Goal: Contribute content: Contribute content

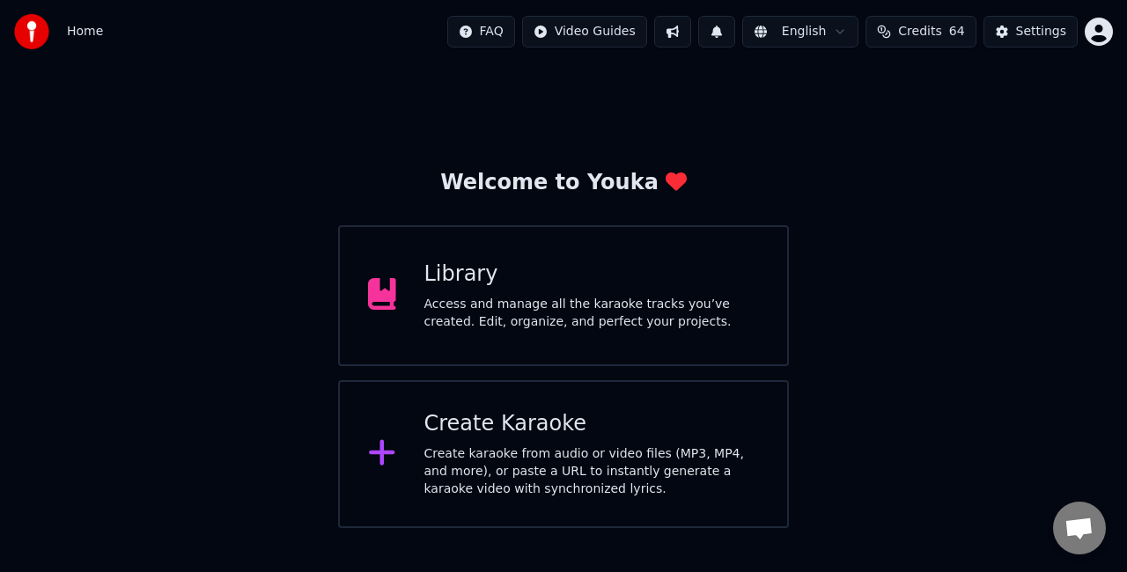
click at [615, 292] on div "Library Access and manage all the karaoke tracks you’ve created. Edit, organize…" at bounding box center [591, 296] width 335 height 70
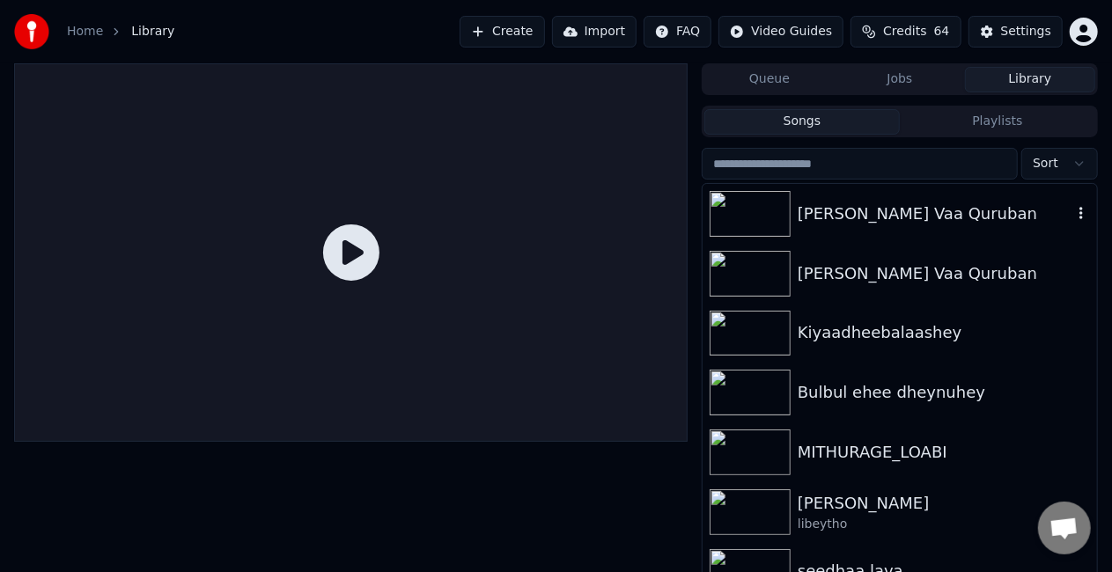
click at [941, 220] on div "[PERSON_NAME] Vaa Quruban" at bounding box center [935, 214] width 275 height 25
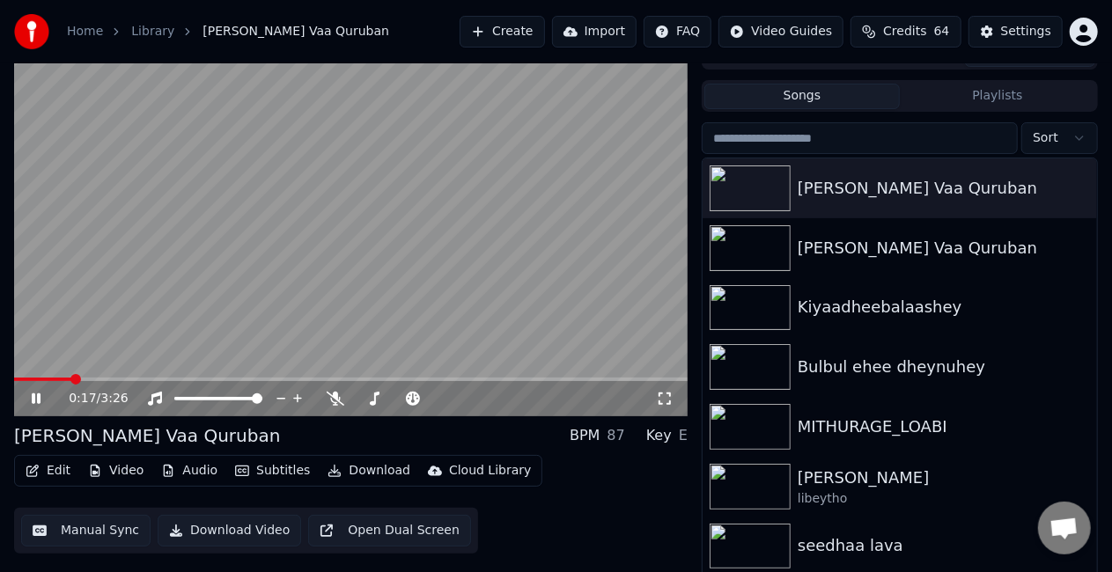
scroll to position [40, 0]
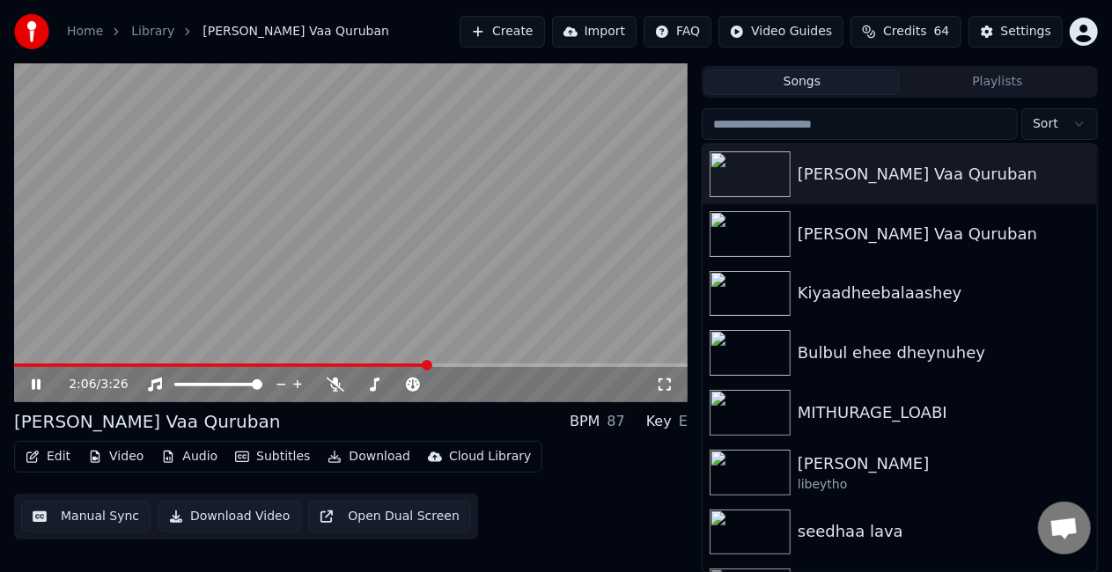
click at [441, 365] on span at bounding box center [350, 366] width 673 height 4
click at [466, 299] on video at bounding box center [350, 213] width 673 height 379
click at [460, 366] on span at bounding box center [350, 366] width 673 height 4
click at [464, 311] on video at bounding box center [350, 213] width 673 height 379
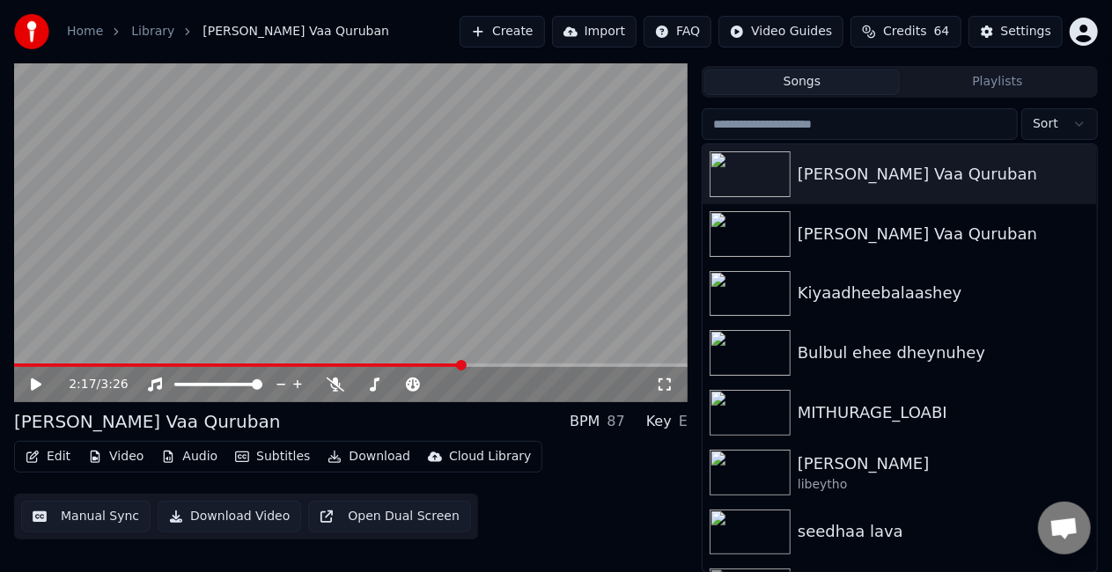
click at [463, 308] on video at bounding box center [350, 213] width 673 height 379
click at [335, 264] on video at bounding box center [350, 213] width 673 height 379
click at [364, 250] on video at bounding box center [350, 213] width 673 height 379
click at [364, 252] on video at bounding box center [350, 213] width 673 height 379
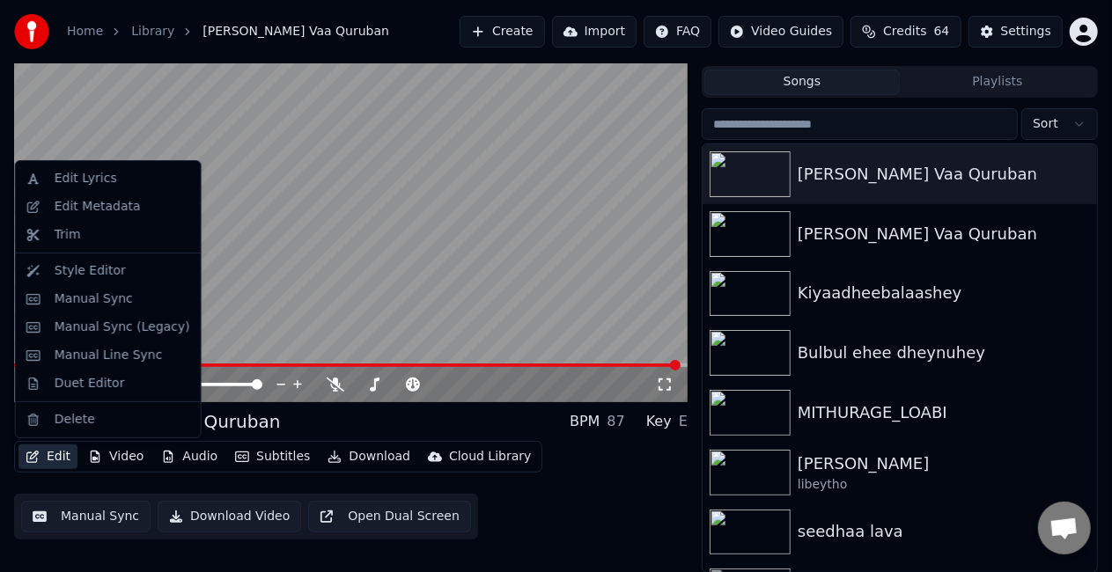
click at [48, 454] on button "Edit" at bounding box center [47, 457] width 59 height 25
click at [116, 391] on div "Duet Editor" at bounding box center [123, 384] width 136 height 18
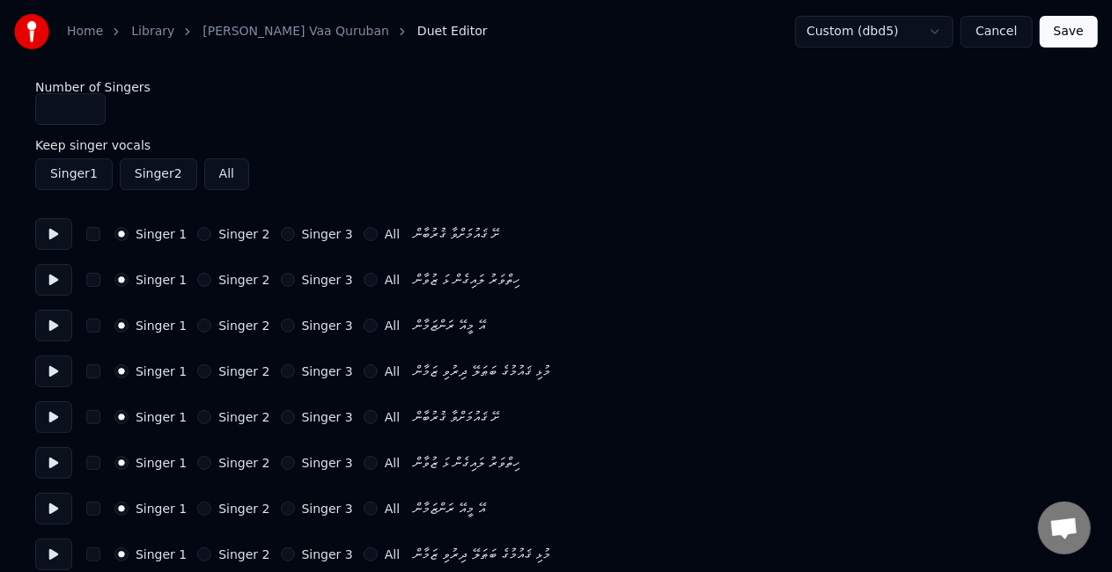
type input "*"
click at [90, 105] on input "*" at bounding box center [70, 109] width 70 height 32
click at [197, 234] on button "Singer 2" at bounding box center [204, 234] width 14 height 14
click at [199, 276] on button "Singer 2" at bounding box center [204, 280] width 14 height 14
click at [199, 325] on button "Singer 2" at bounding box center [204, 326] width 14 height 14
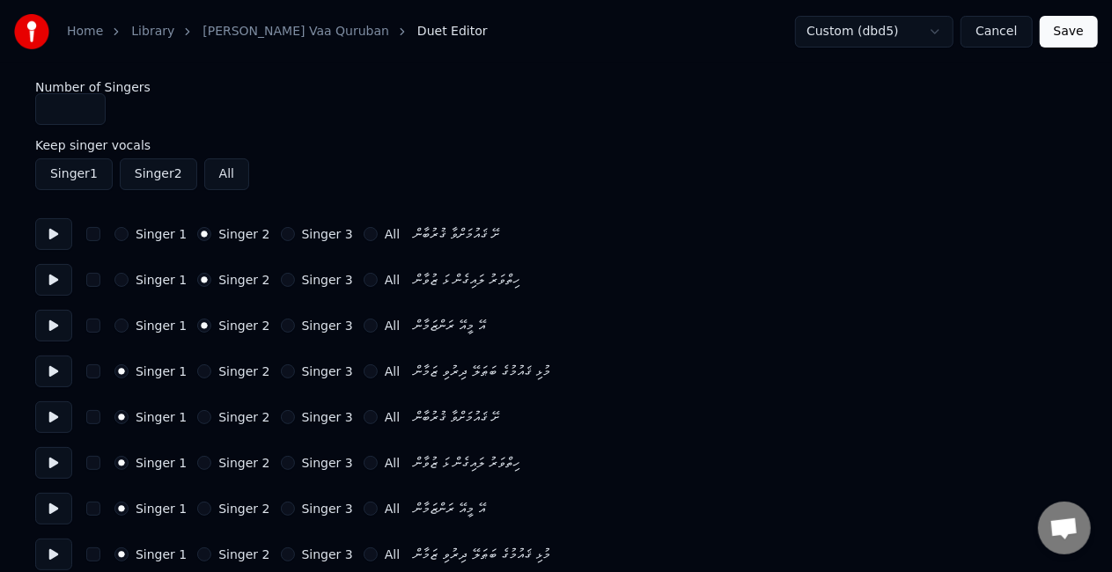
click at [188, 384] on div "Singer 1 Singer 2 Singer 3 All މުޅި ޤައުމުގެ ބަޠަލޭ ދިރުވި ޒަމާން" at bounding box center [555, 372] width 1041 height 32
click at [202, 368] on button "Singer 2" at bounding box center [204, 371] width 14 height 14
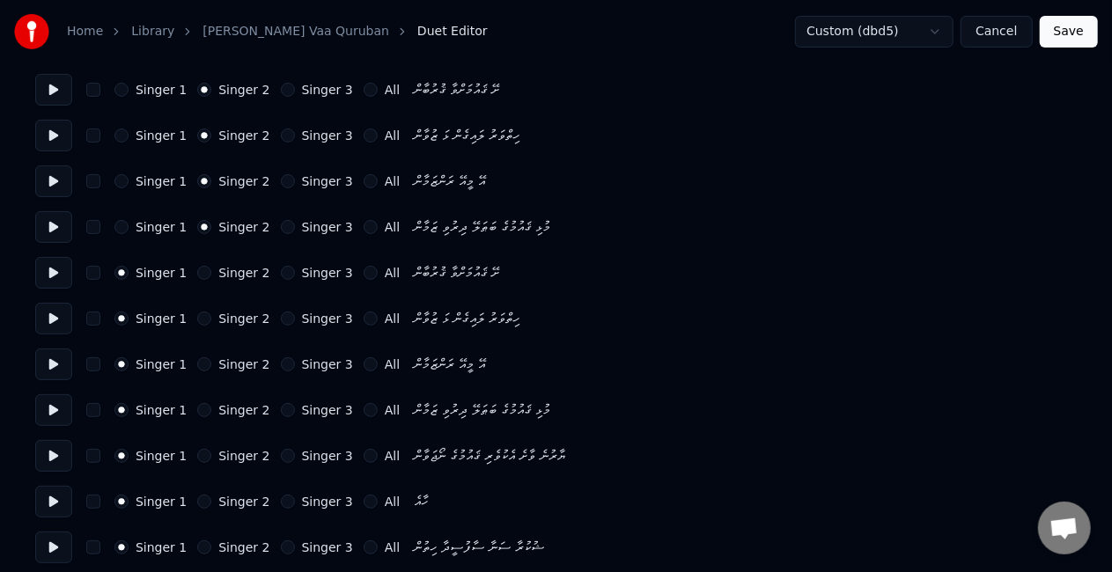
scroll to position [160, 0]
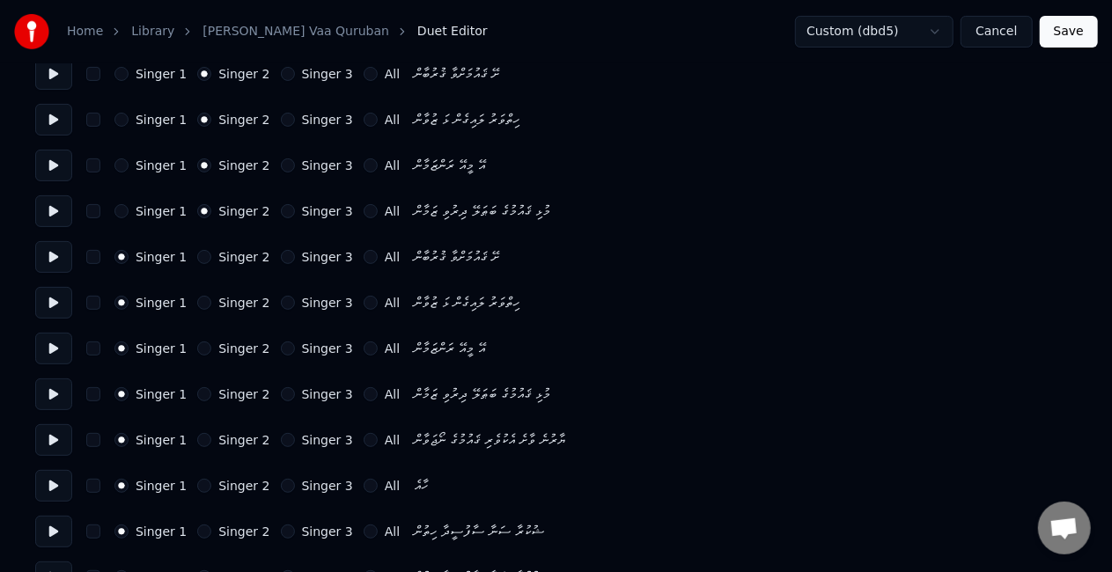
click at [197, 487] on button "Singer 2" at bounding box center [204, 486] width 14 height 14
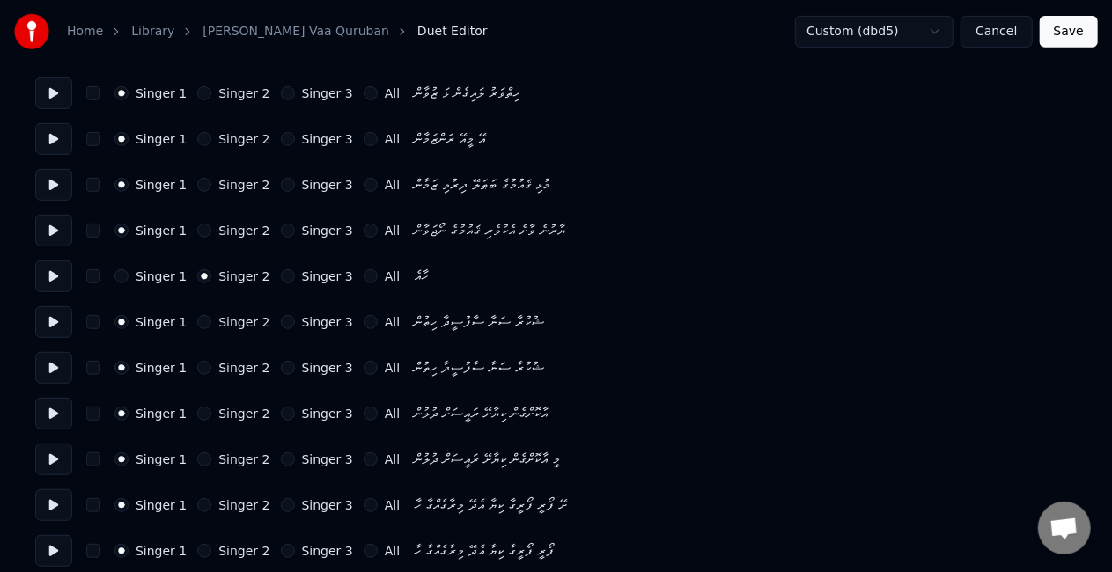
scroll to position [369, 0]
click at [197, 322] on button "Singer 2" at bounding box center [204, 323] width 14 height 14
click at [197, 415] on button "Singer 2" at bounding box center [204, 415] width 14 height 14
drag, startPoint x: 199, startPoint y: 460, endPoint x: 195, endPoint y: 447, distance: 12.8
click at [195, 447] on div "Singer 1 Singer 2 Singer 3 All މީ އާކޮށްގެން ކިޔާށޭ ރައީސަށް ދުލުން" at bounding box center [555, 461] width 1041 height 32
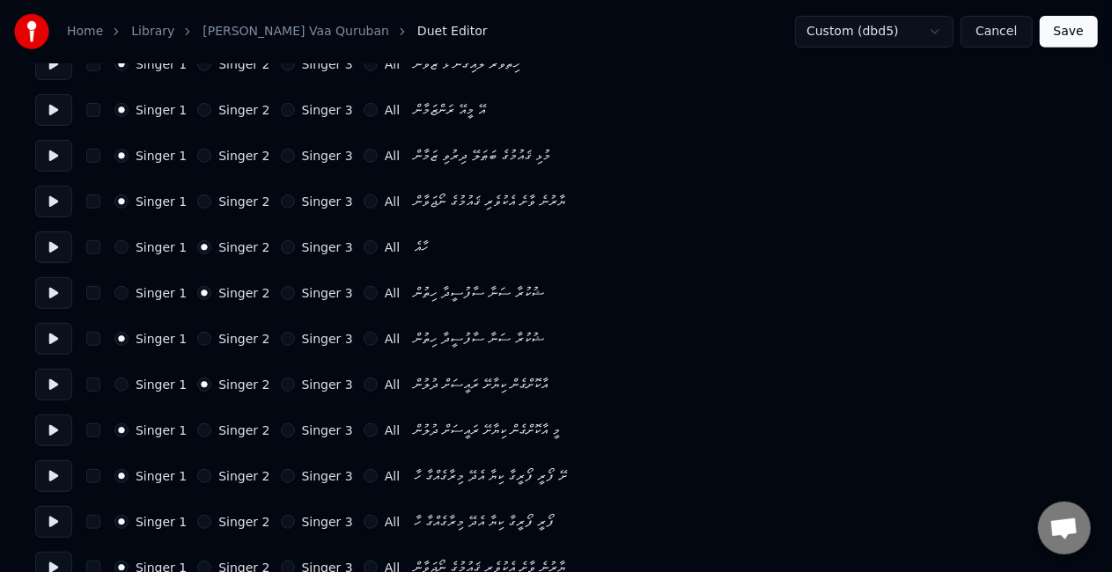
scroll to position [405, 0]
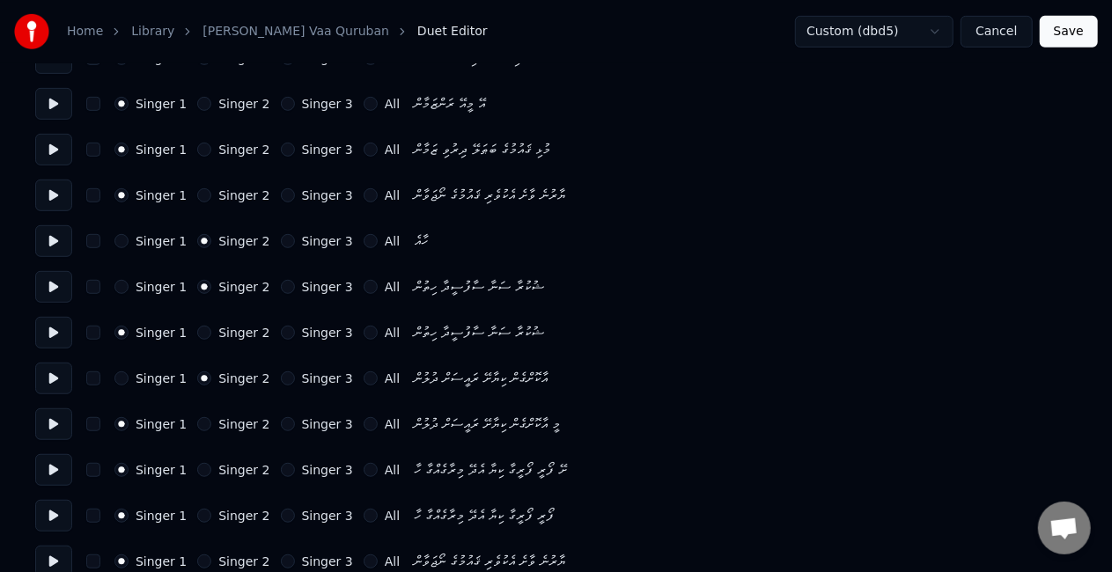
click at [200, 465] on button "Singer 2" at bounding box center [204, 470] width 14 height 14
click at [281, 467] on button "Singer 3" at bounding box center [288, 470] width 14 height 14
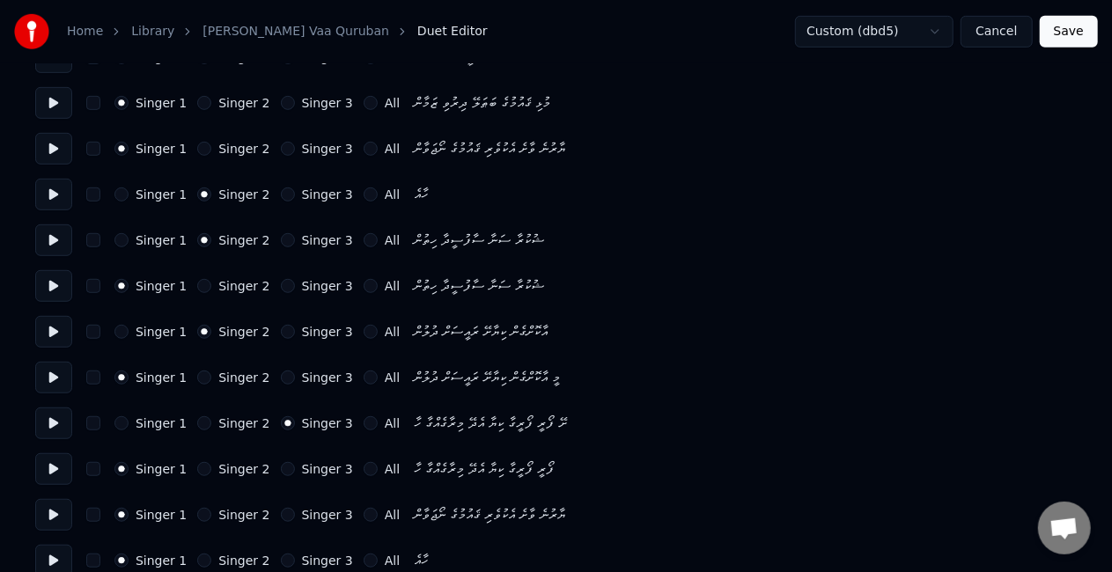
scroll to position [453, 0]
click at [281, 467] on button "Singer 3" at bounding box center [288, 467] width 14 height 14
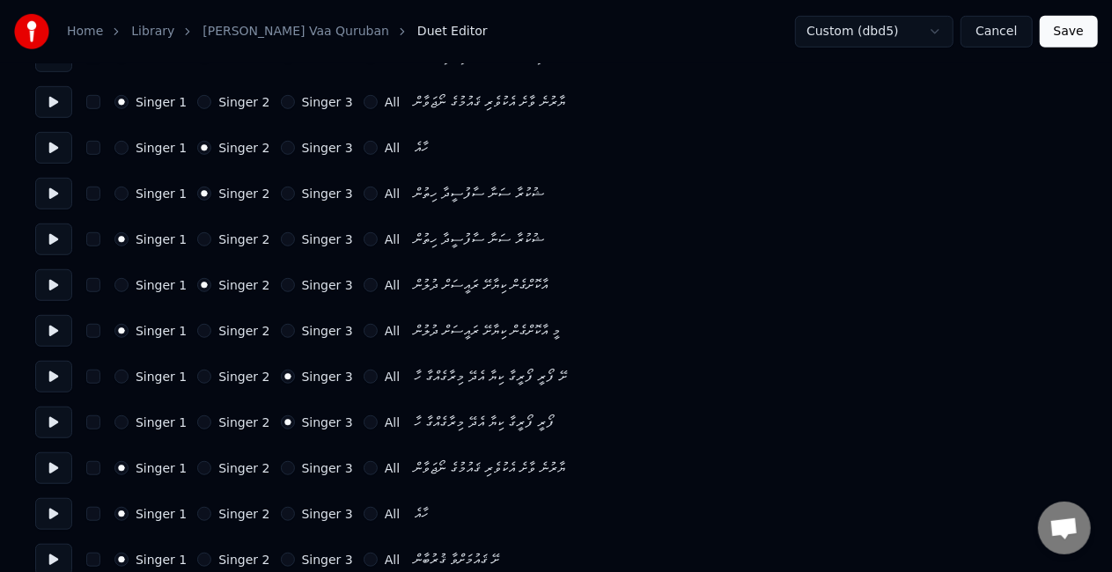
scroll to position [497, 0]
click at [197, 471] on button "Singer 2" at bounding box center [204, 469] width 14 height 14
click at [199, 513] on button "Singer 2" at bounding box center [204, 515] width 14 height 14
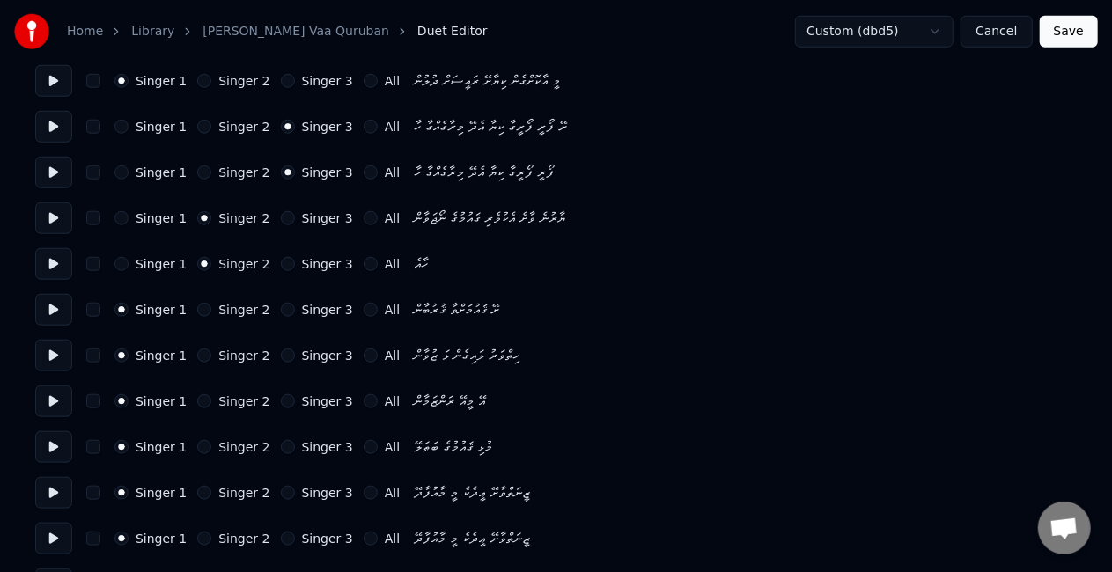
scroll to position [749, 0]
click at [197, 493] on button "Singer 2" at bounding box center [204, 492] width 14 height 14
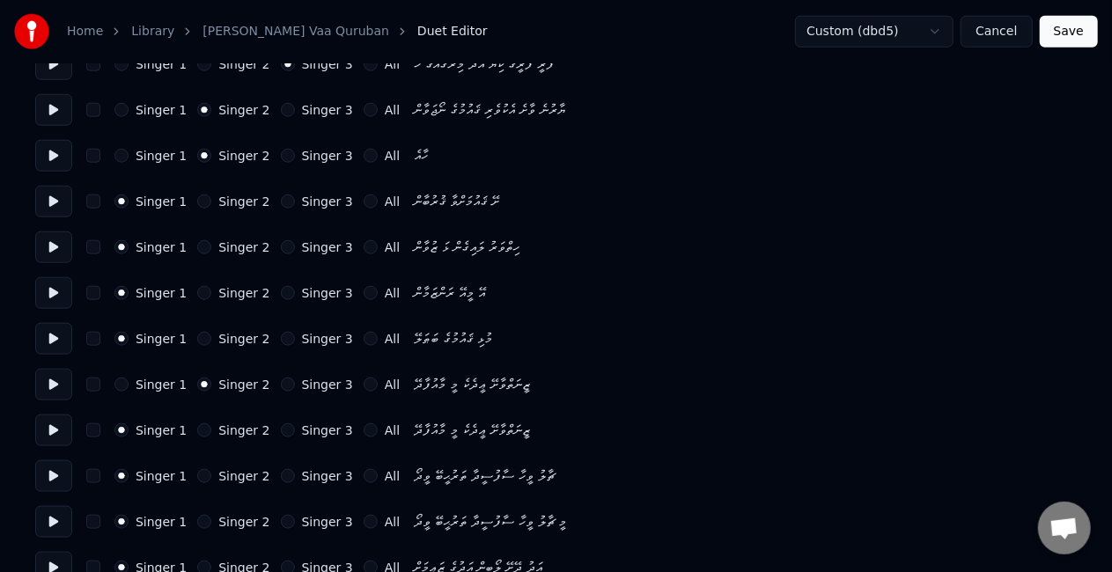
scroll to position [871, 0]
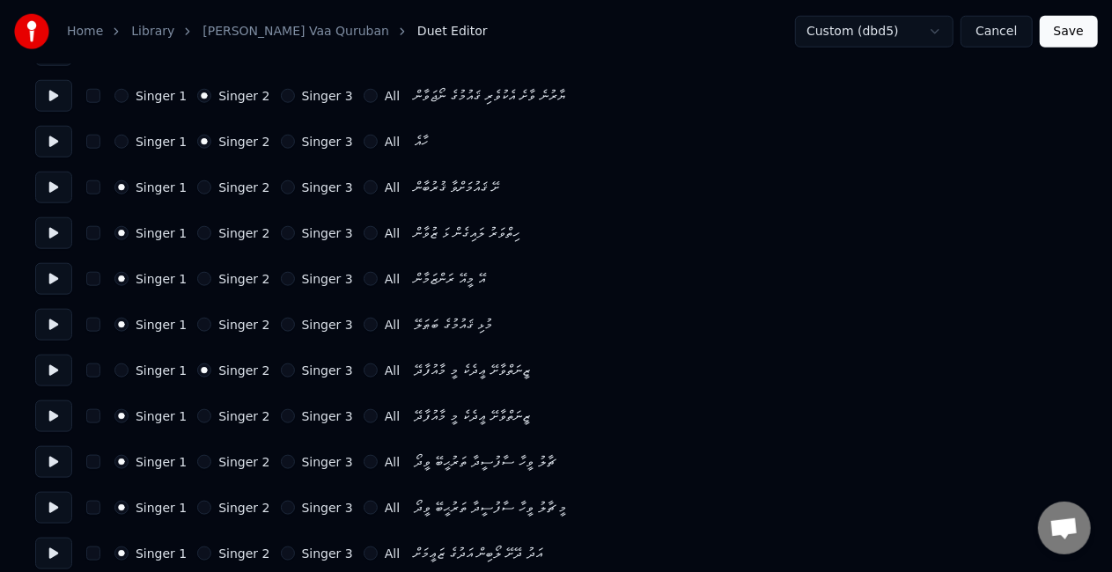
click at [197, 460] on button "Singer 2" at bounding box center [204, 462] width 14 height 14
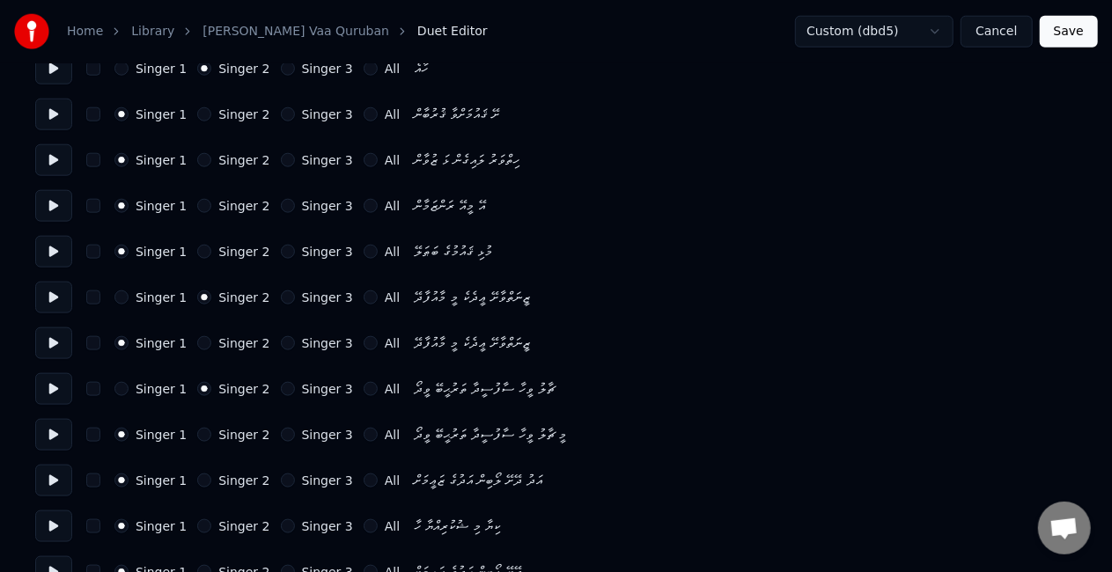
scroll to position [945, 0]
click at [197, 477] on button "Singer 2" at bounding box center [204, 480] width 14 height 14
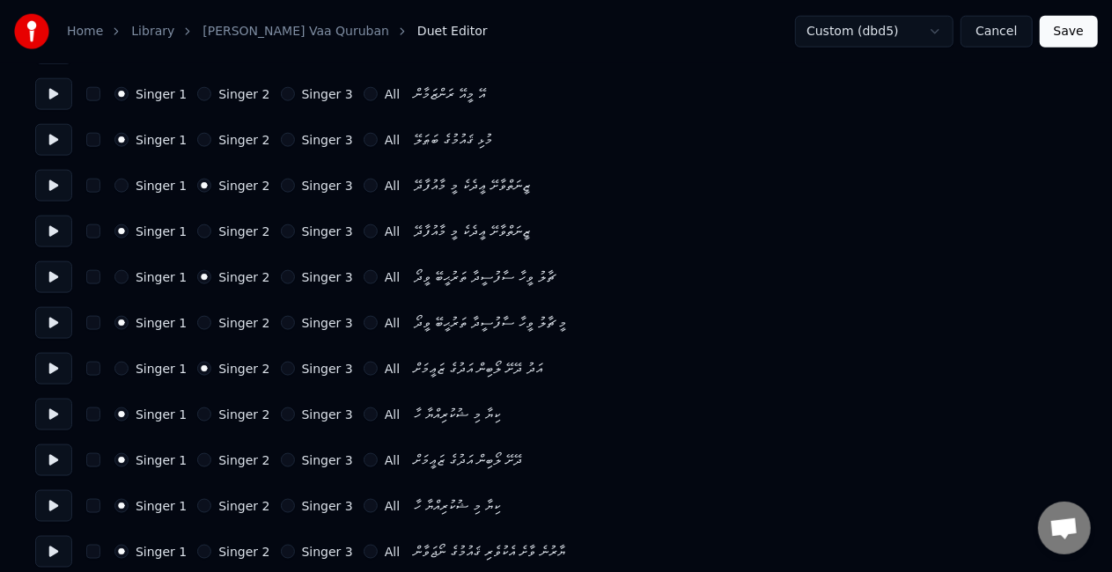
scroll to position [1055, 0]
click at [197, 412] on button "Singer 2" at bounding box center [204, 415] width 14 height 14
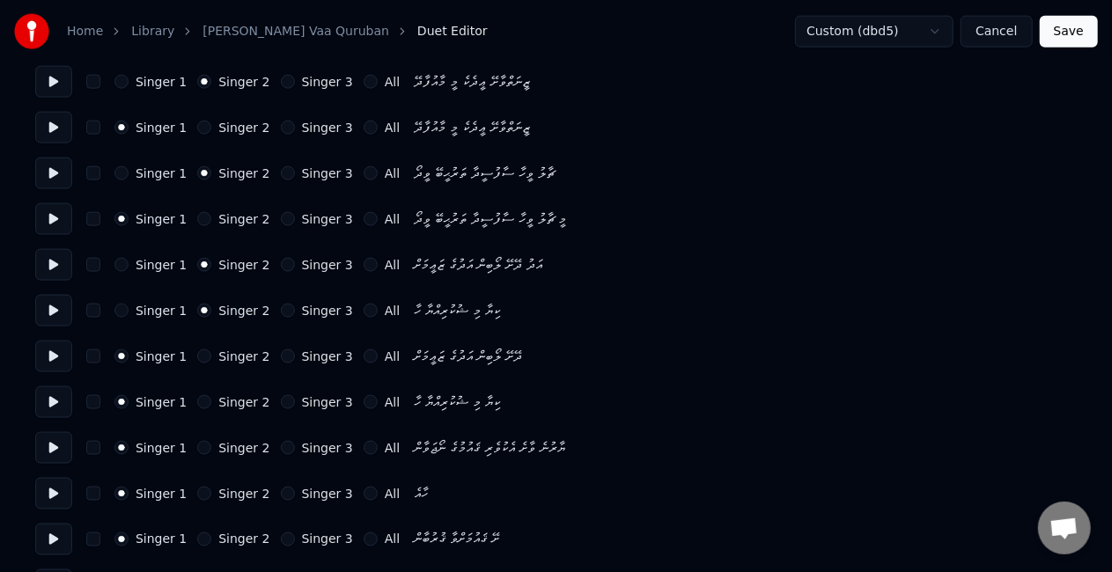
scroll to position [1159, 0]
click at [194, 456] on div "Singer 1 Singer 2 Singer 3 All ޔާރުނެ ވާށެ އެކުވެރި ޤައުމުގެ ނޯޖަވާން" at bounding box center [555, 449] width 1041 height 32
click at [199, 490] on button "Singer 2" at bounding box center [204, 495] width 14 height 14
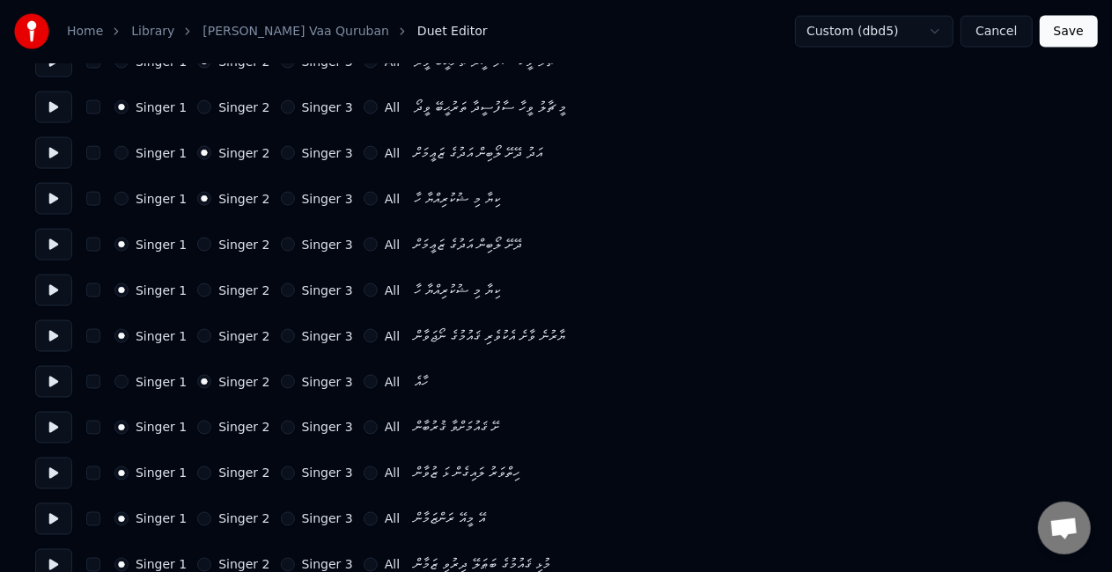
scroll to position [1272, 0]
click at [200, 430] on button "Singer 2" at bounding box center [204, 427] width 14 height 14
click at [197, 476] on button "Singer 2" at bounding box center [204, 473] width 14 height 14
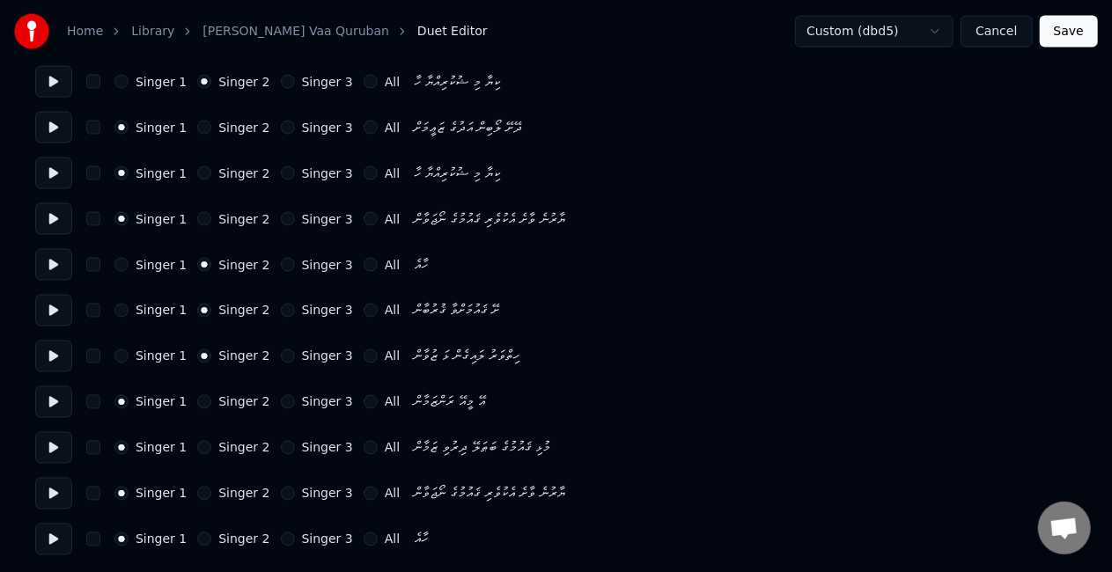
scroll to position [1389, 0]
click at [281, 539] on button "Singer 3" at bounding box center [288, 539] width 14 height 14
click at [271, 478] on div "Singer 1 Singer 2 Singer 3 All ޔާރުނެ ވާށެ އެކުވެރި ޤައުމުގެ ނޯޖަވާން" at bounding box center [555, 493] width 1041 height 32
click at [272, 484] on div "Singer 1 Singer 2 Singer 3 All ޔާރުނެ ވާށެ އެކުވެރި ޤައުމުގެ ނޯޖަވާން" at bounding box center [555, 493] width 1041 height 32
click at [281, 487] on button "Singer 3" at bounding box center [288, 493] width 14 height 14
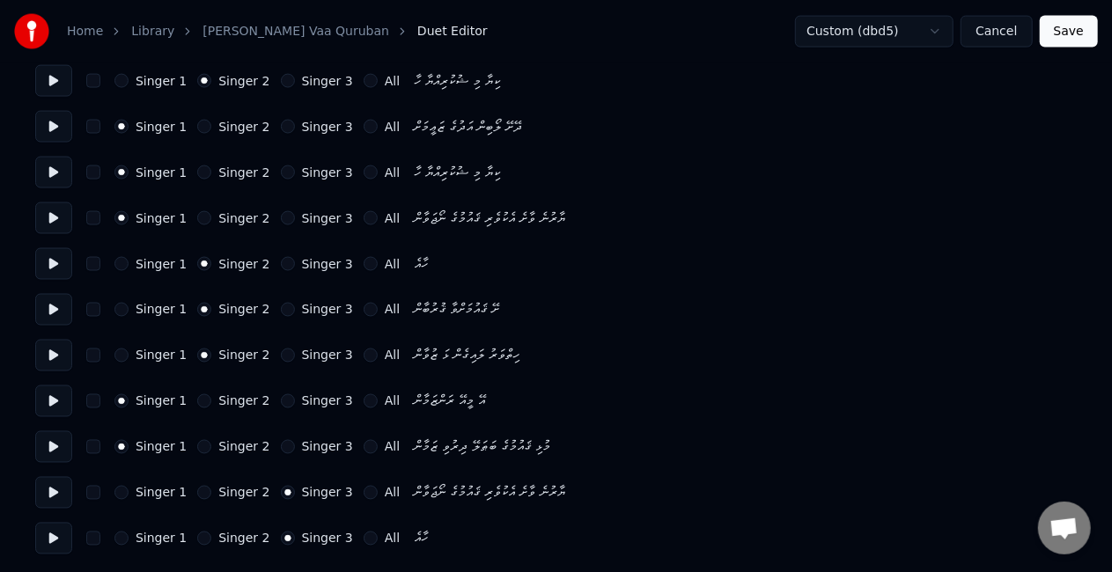
click at [281, 449] on button "Singer 3" at bounding box center [288, 447] width 14 height 14
click at [261, 395] on div "Singer 1 Singer 2 Singer 3 All" at bounding box center [256, 401] width 285 height 14
click at [281, 398] on button "Singer 3" at bounding box center [288, 401] width 14 height 14
click at [281, 361] on button "Singer 3" at bounding box center [288, 356] width 14 height 14
click at [281, 310] on button "Singer 3" at bounding box center [288, 310] width 14 height 14
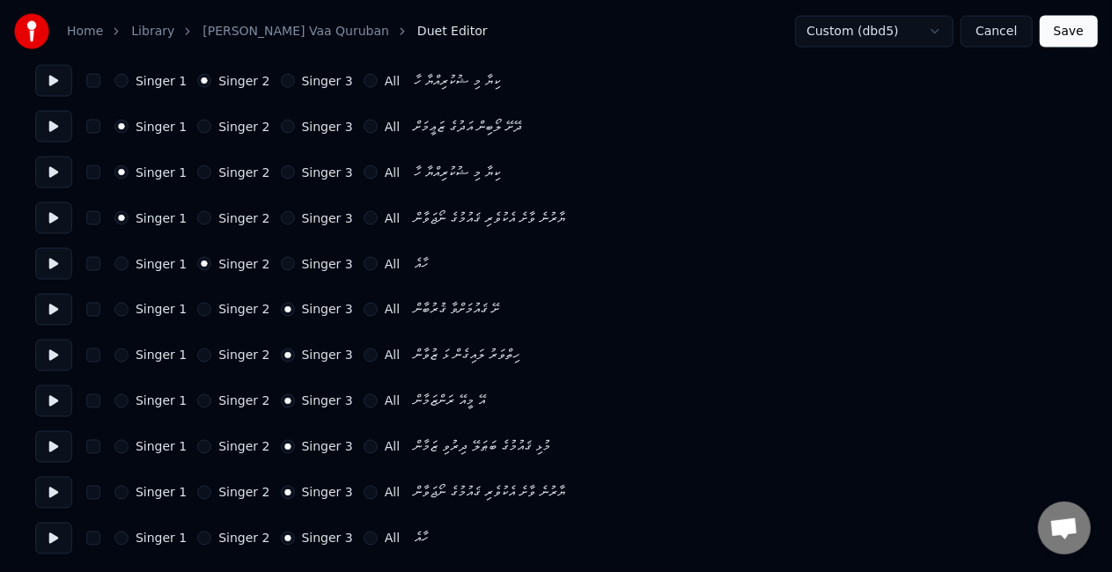
click at [1060, 27] on button "Save" at bounding box center [1069, 32] width 58 height 32
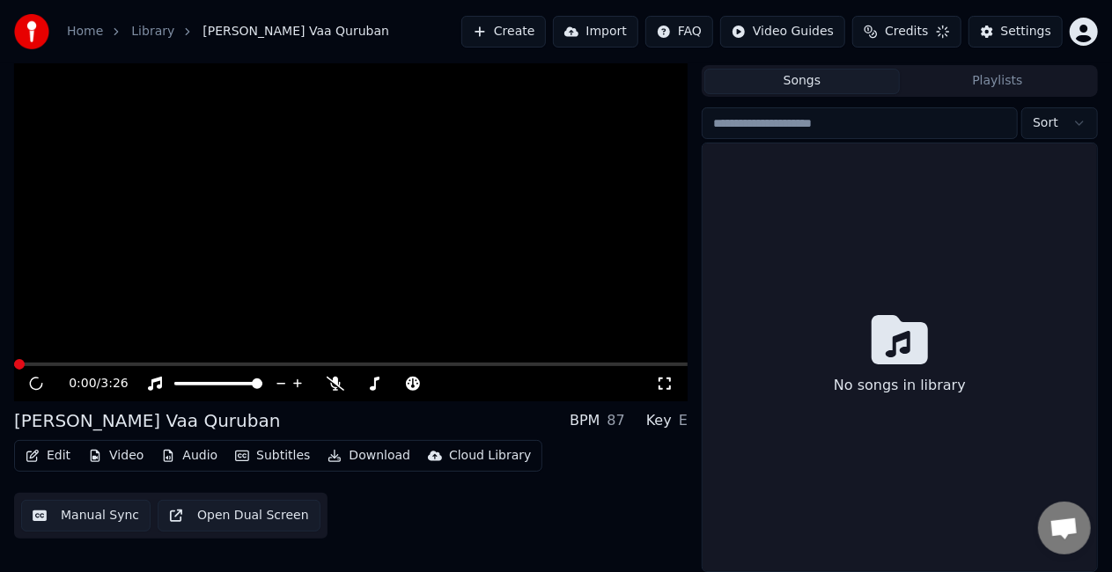
scroll to position [40, 0]
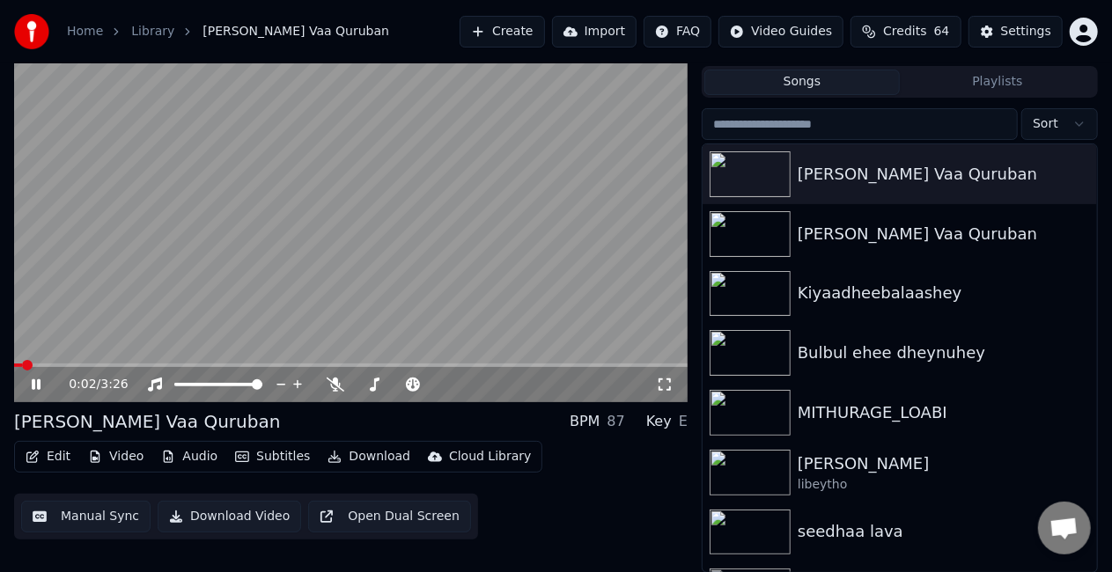
click at [666, 381] on icon at bounding box center [665, 385] width 18 height 14
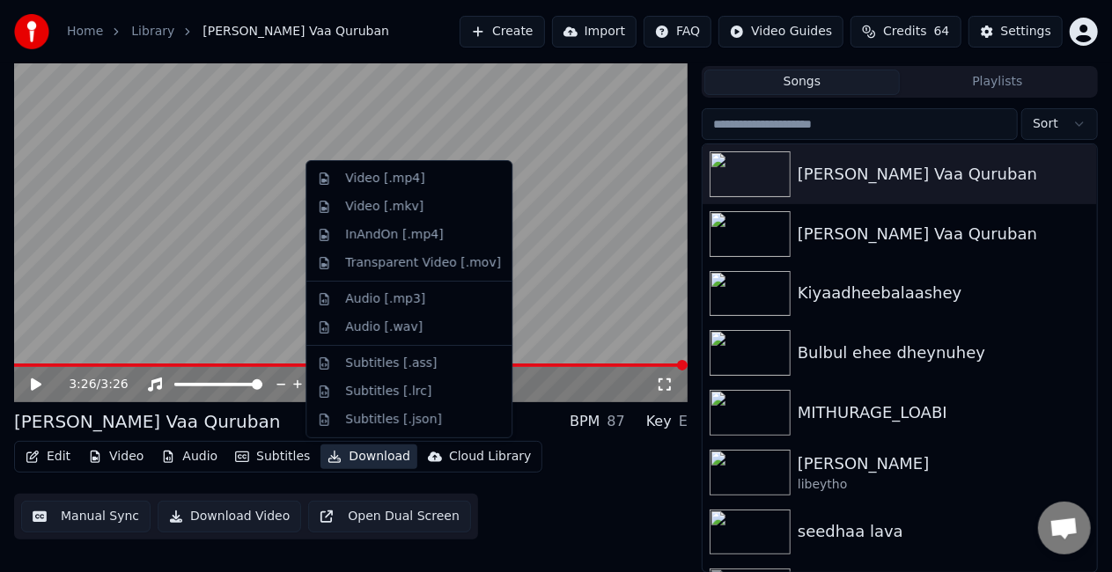
click at [352, 458] on button "Download" at bounding box center [368, 457] width 97 height 25
click at [389, 185] on div "Video [.mp4]" at bounding box center [384, 179] width 79 height 18
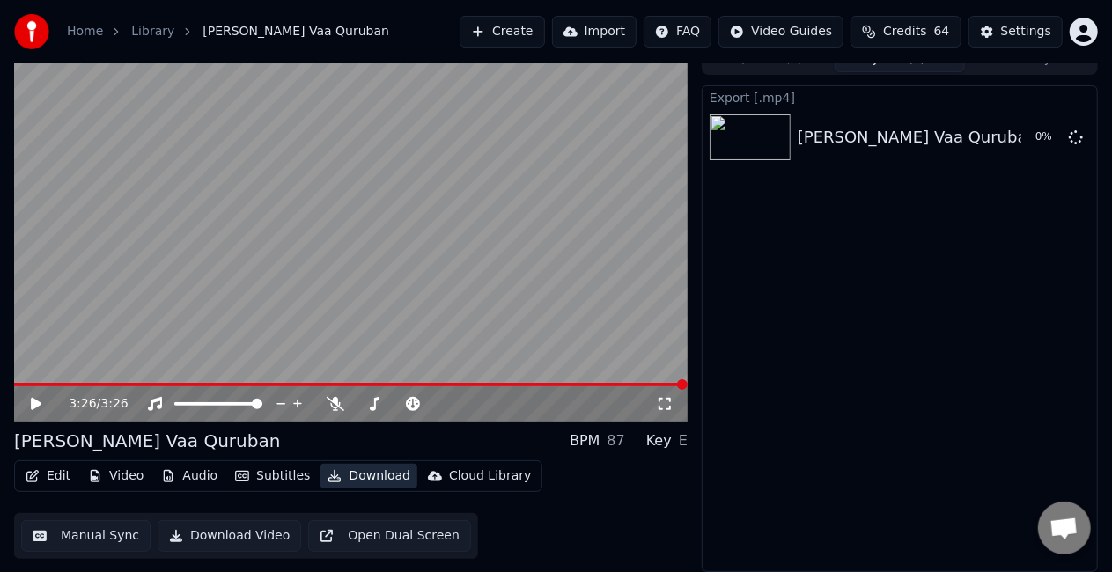
scroll to position [19, 0]
